Goal: Check status: Check status

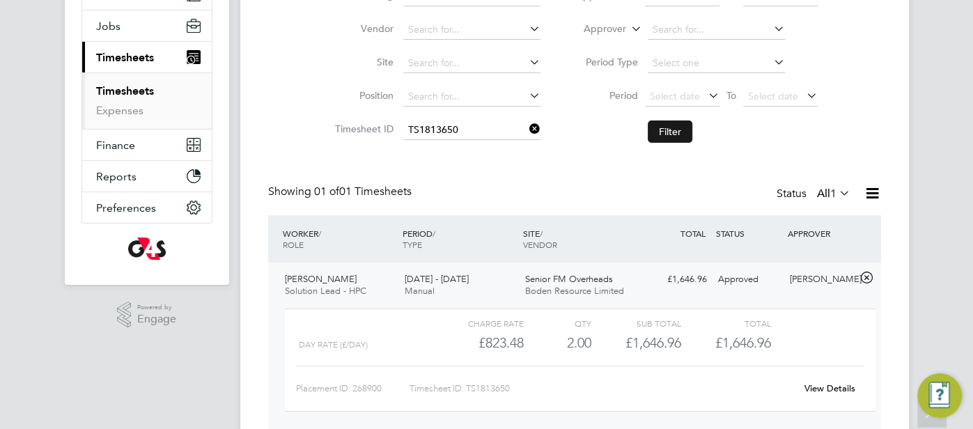
scroll to position [24, 135]
click at [521, 132] on input at bounding box center [471, 131] width 137 height 20
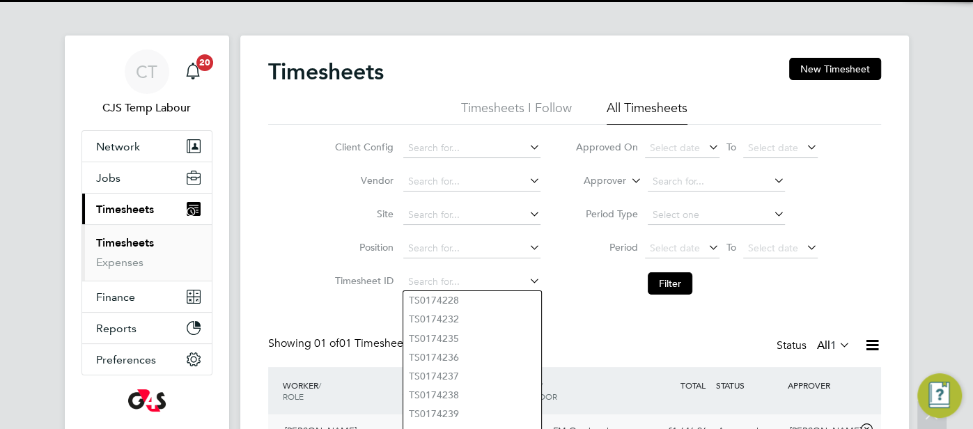
scroll to position [3, 0]
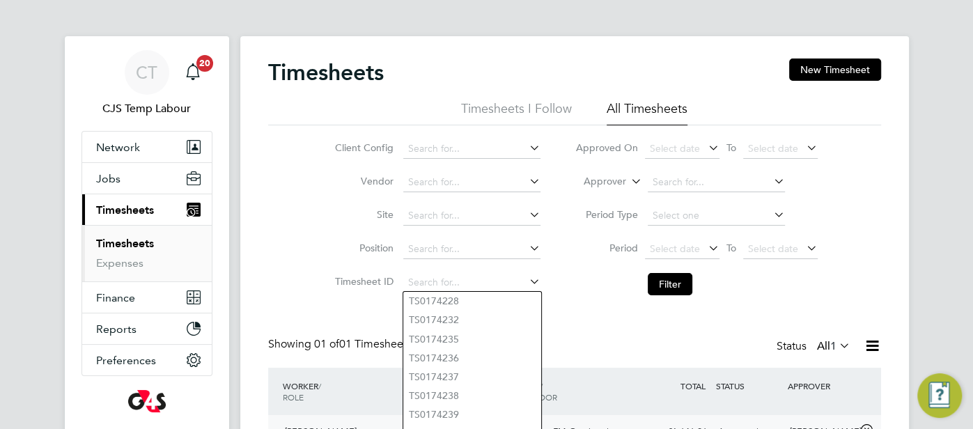
click at [628, 179] on icon at bounding box center [628, 177] width 0 height 13
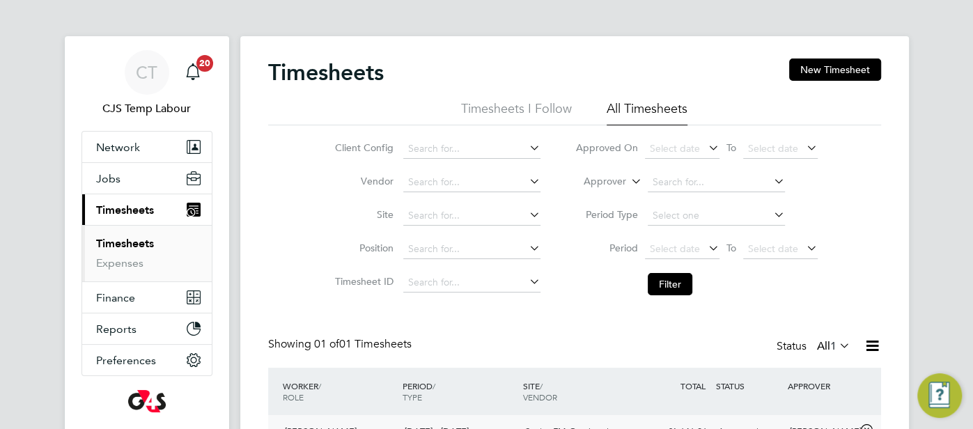
click at [605, 195] on li "Worker" at bounding box center [593, 198] width 68 height 18
click at [662, 187] on input at bounding box center [716, 183] width 137 height 20
click at [672, 311] on li "Sky Emmins" at bounding box center [717, 313] width 138 height 19
type input "Sky Emmins"
click at [706, 245] on icon at bounding box center [706, 248] width 0 height 20
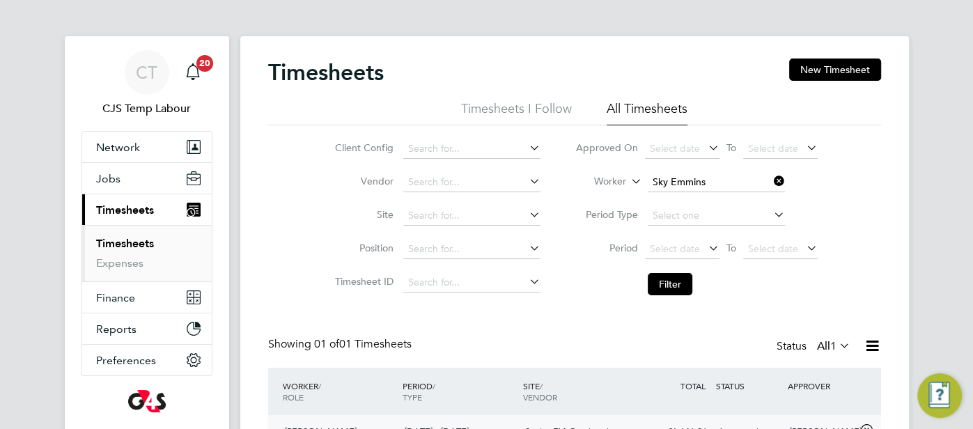
scroll to position [421, 0]
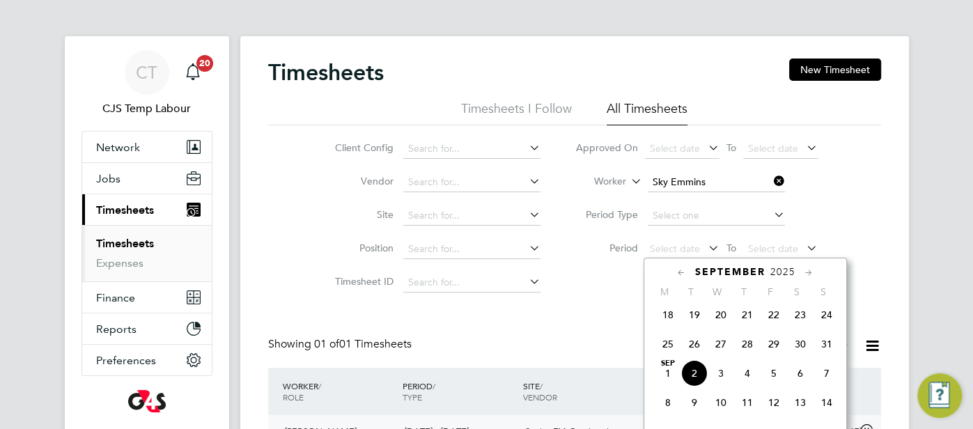
click at [676, 270] on icon at bounding box center [681, 272] width 13 height 15
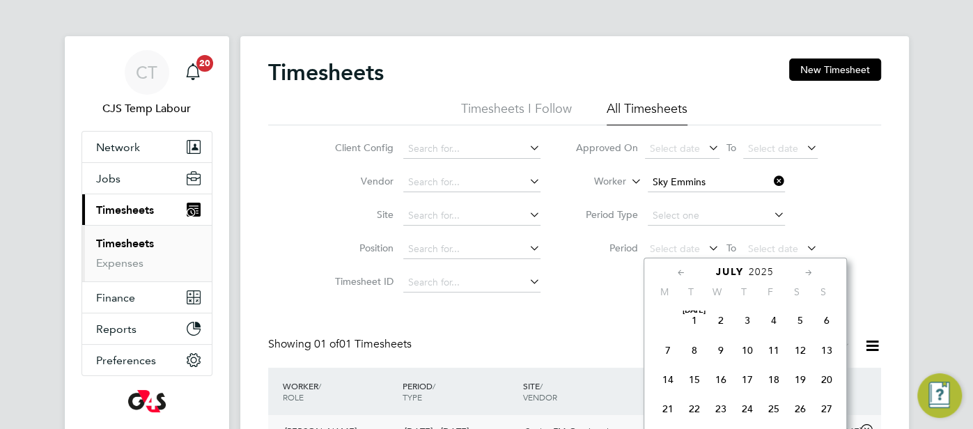
click at [676, 270] on icon at bounding box center [681, 272] width 13 height 15
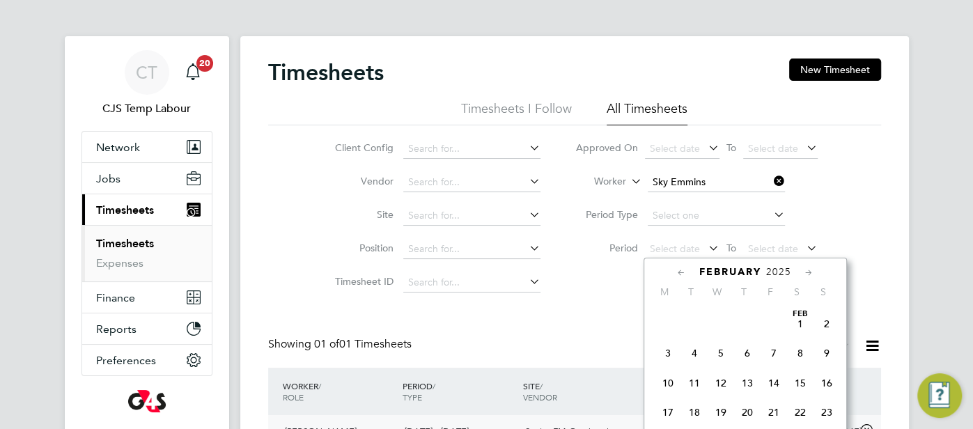
click at [676, 270] on icon at bounding box center [681, 272] width 13 height 15
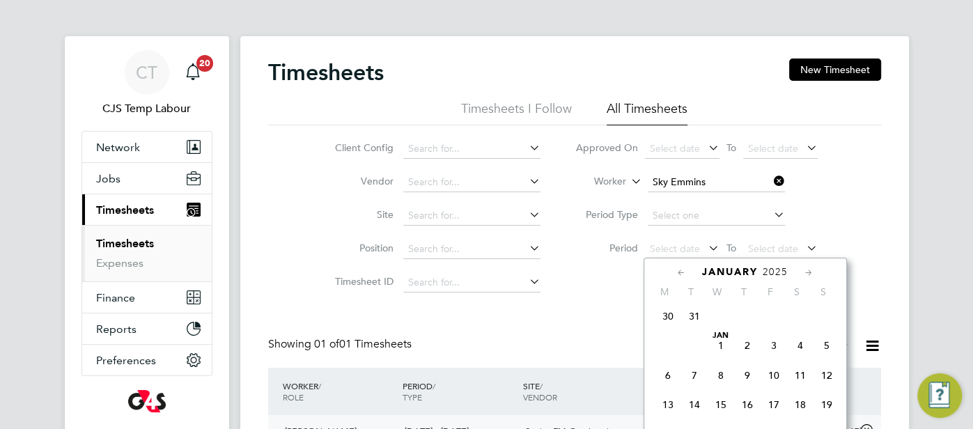
click at [665, 321] on span "30" at bounding box center [668, 316] width 26 height 26
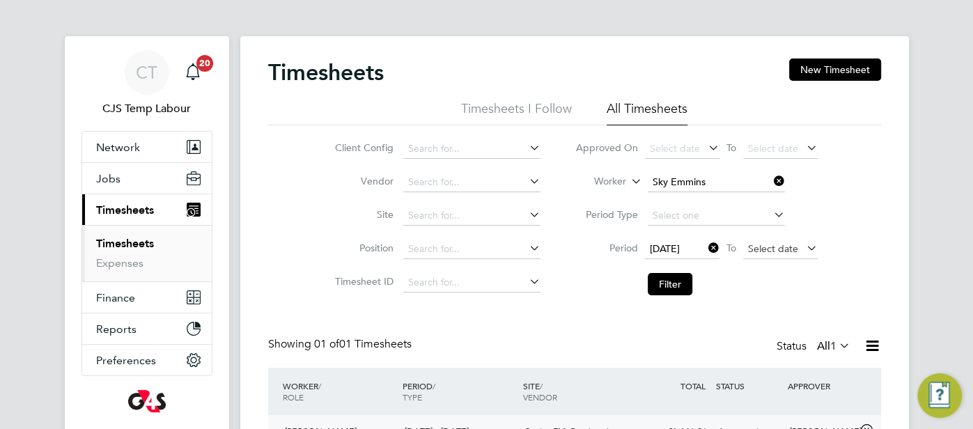
click at [759, 244] on span "Select date" at bounding box center [773, 248] width 50 height 13
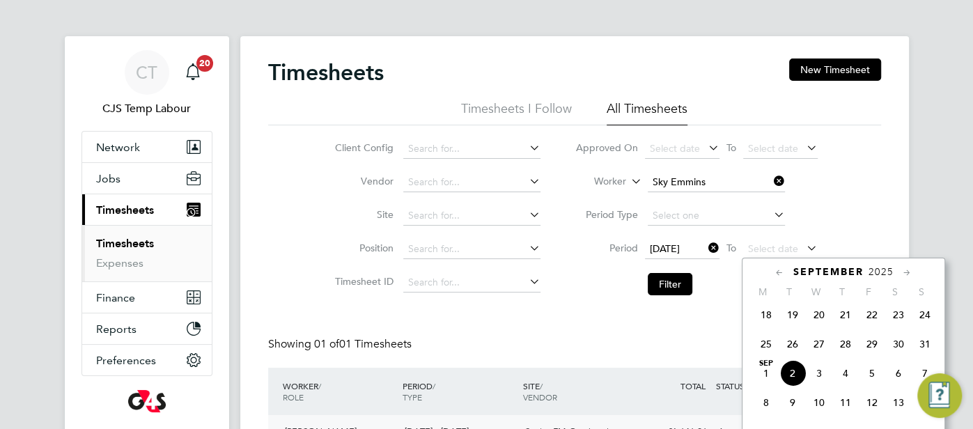
click at [929, 352] on span "31" at bounding box center [925, 344] width 26 height 26
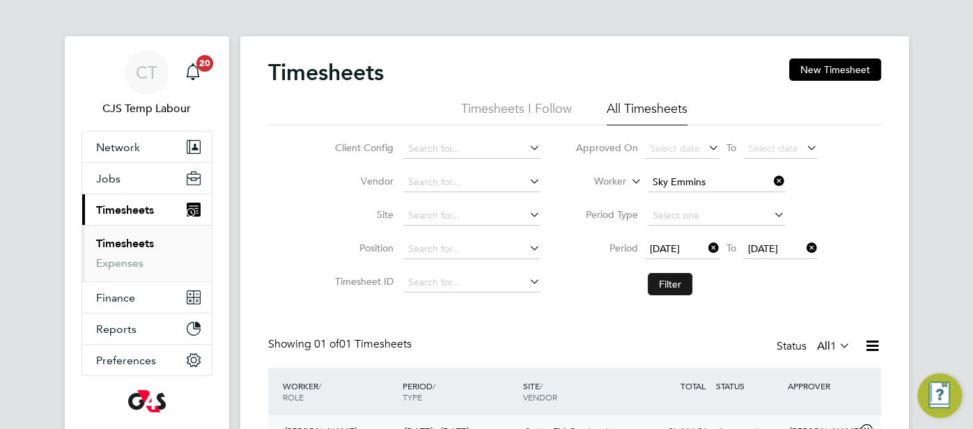
click at [672, 281] on button "Filter" at bounding box center [670, 284] width 45 height 22
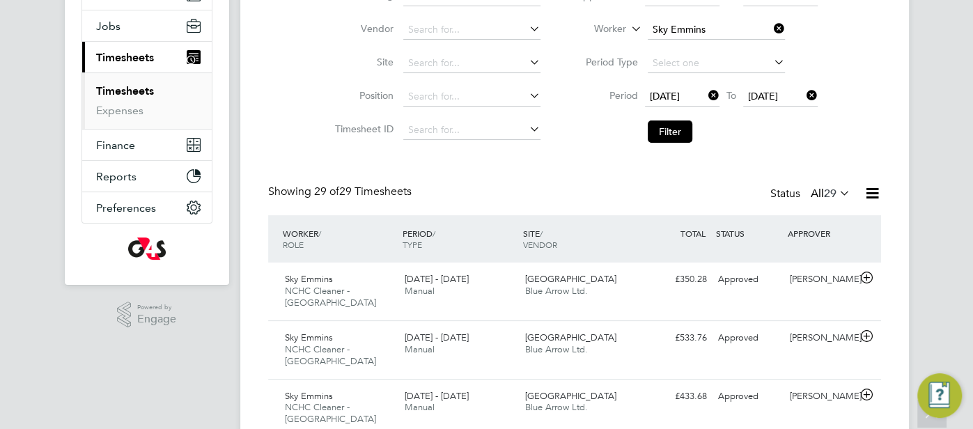
click at [837, 191] on icon at bounding box center [837, 193] width 0 height 20
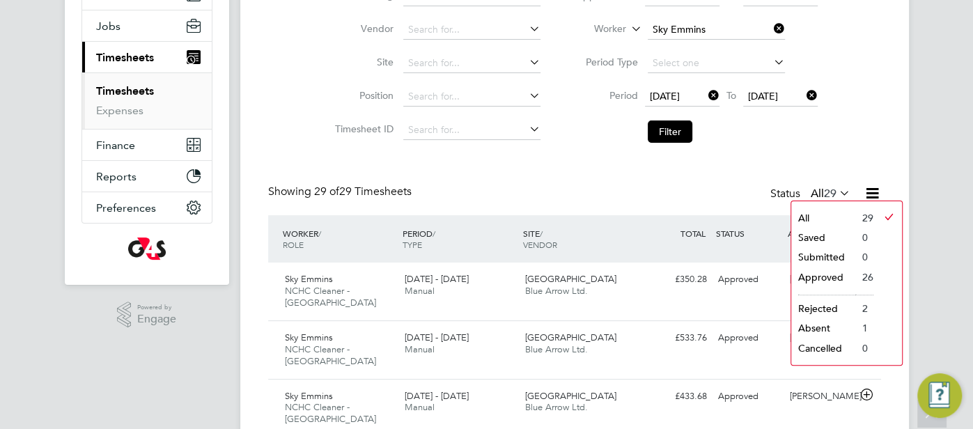
click at [869, 273] on li "26" at bounding box center [864, 277] width 18 height 20
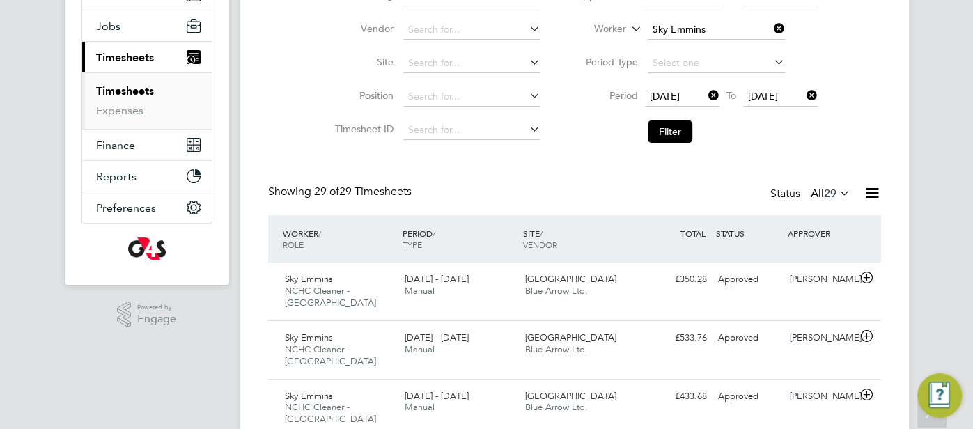
click at [874, 195] on icon at bounding box center [872, 193] width 17 height 17
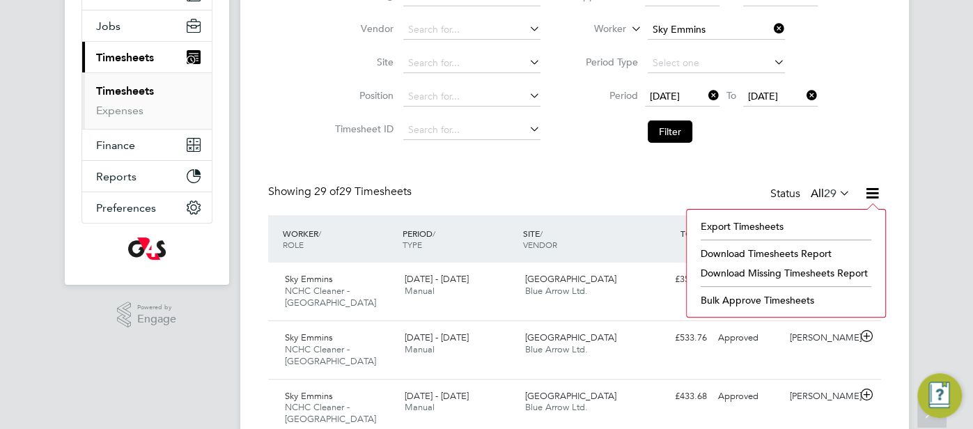
click at [791, 251] on li "Download Timesheets Report" at bounding box center [786, 254] width 185 height 20
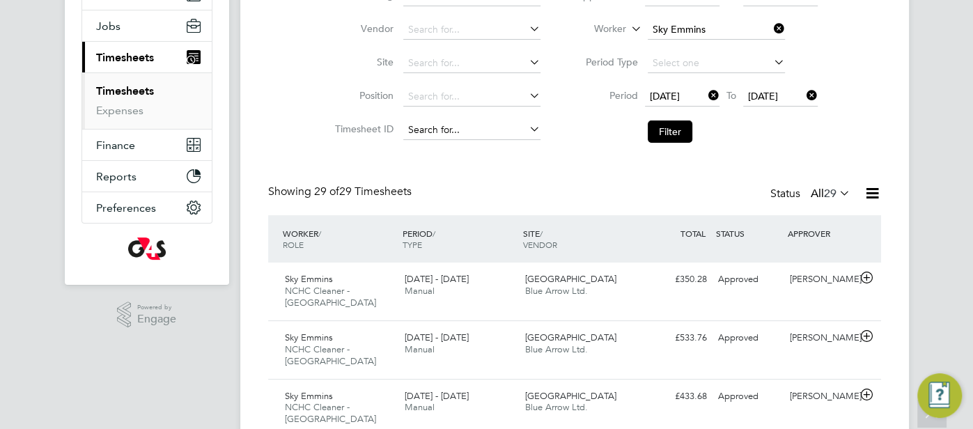
click at [497, 130] on input at bounding box center [471, 131] width 137 height 20
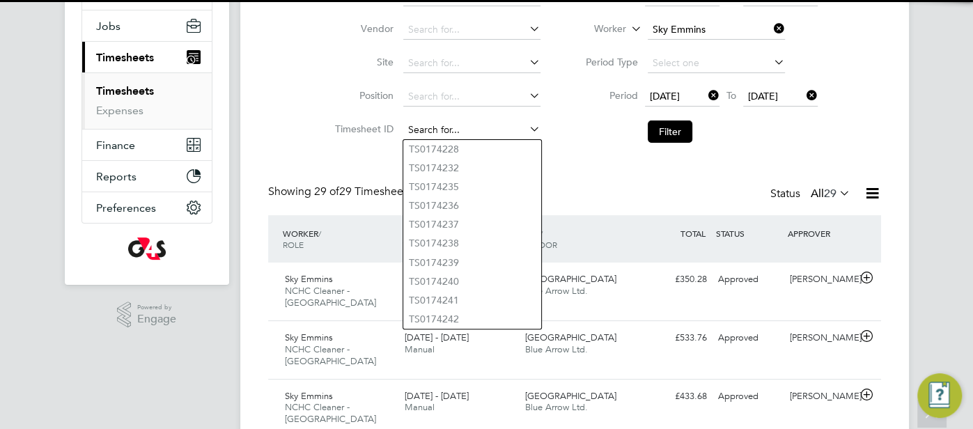
paste input "433.68"
type input "433.68"
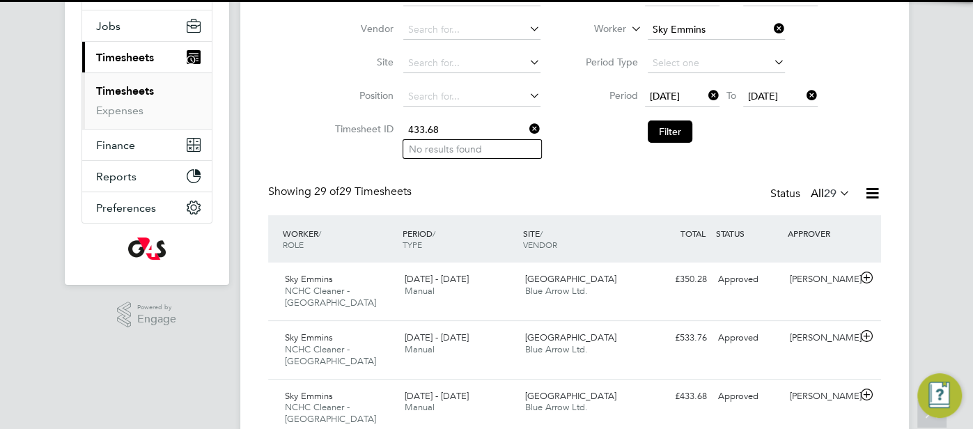
drag, startPoint x: 433, startPoint y: 127, endPoint x: 396, endPoint y: 127, distance: 37.6
click at [396, 127] on li "Timesheet ID 433.68" at bounding box center [435, 130] width 245 height 33
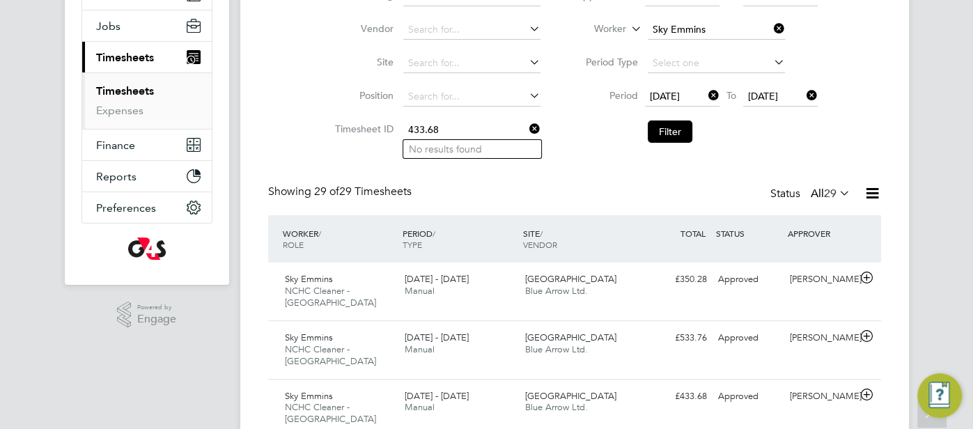
drag, startPoint x: 451, startPoint y: 132, endPoint x: 396, endPoint y: 130, distance: 54.4
click at [396, 130] on li "Timesheet ID 433.68" at bounding box center [435, 130] width 245 height 33
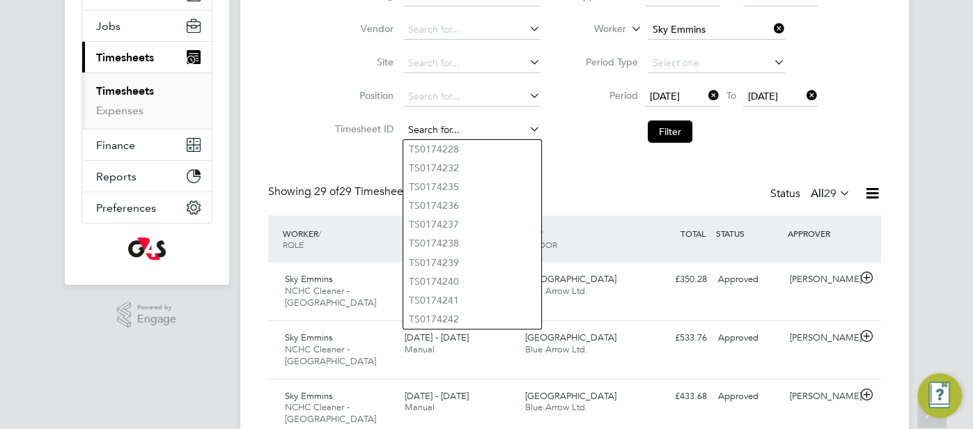
click at [490, 125] on input at bounding box center [471, 131] width 137 height 20
paste input "1796016"
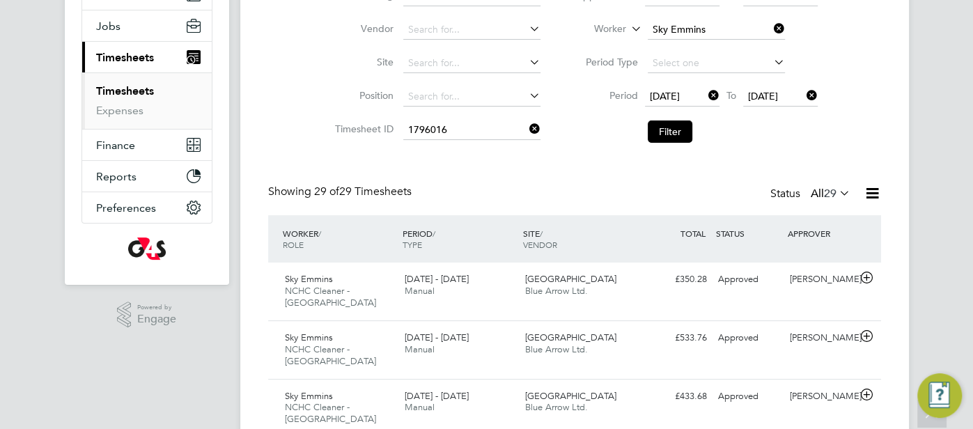
click at [478, 152] on li "TS 1796016" at bounding box center [472, 149] width 138 height 19
type input "TS1796016"
click at [674, 127] on button "Filter" at bounding box center [670, 132] width 45 height 22
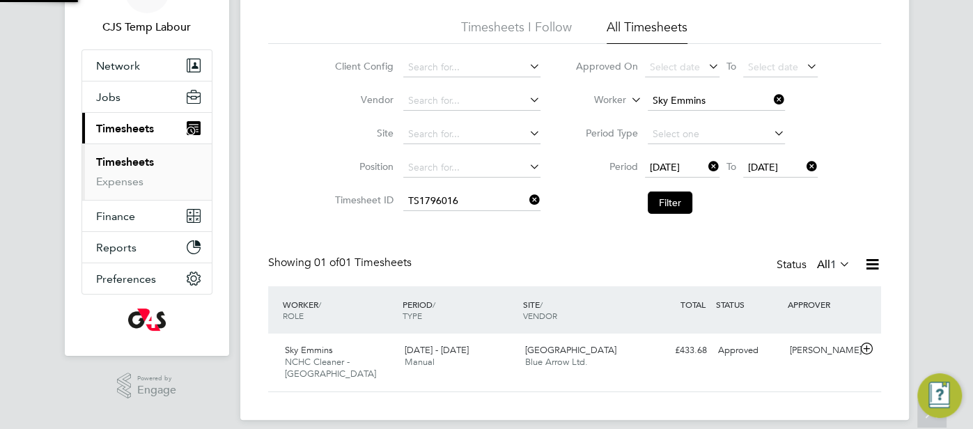
scroll to position [35, 121]
click at [717, 350] on div "Approved" at bounding box center [749, 350] width 72 height 23
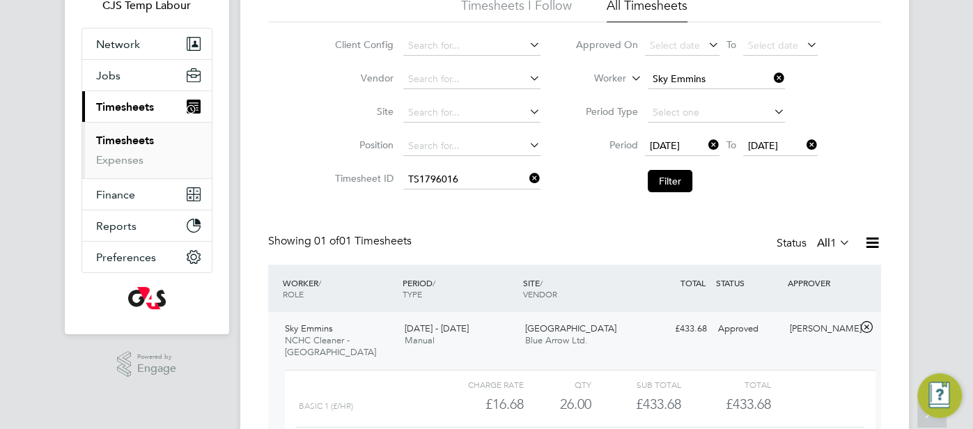
scroll to position [130, 0]
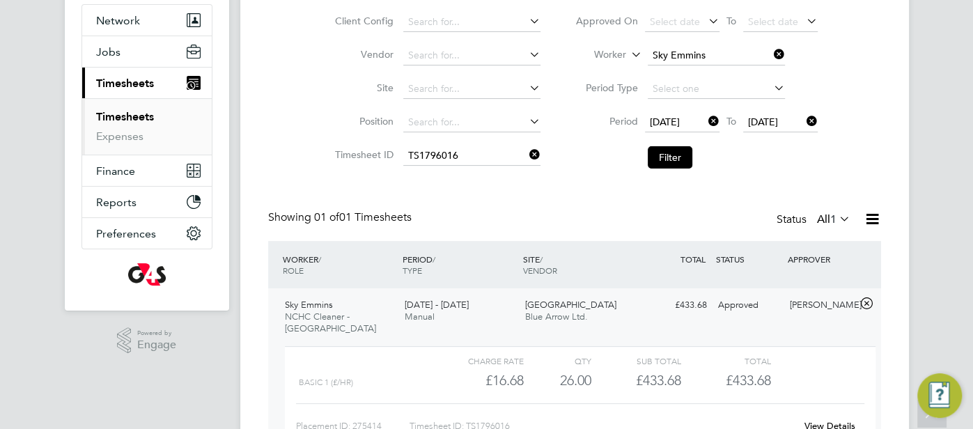
click at [828, 415] on div "View Details" at bounding box center [830, 426] width 68 height 22
click at [824, 420] on link "View Details" at bounding box center [830, 426] width 51 height 12
